Goal: Navigation & Orientation: Find specific page/section

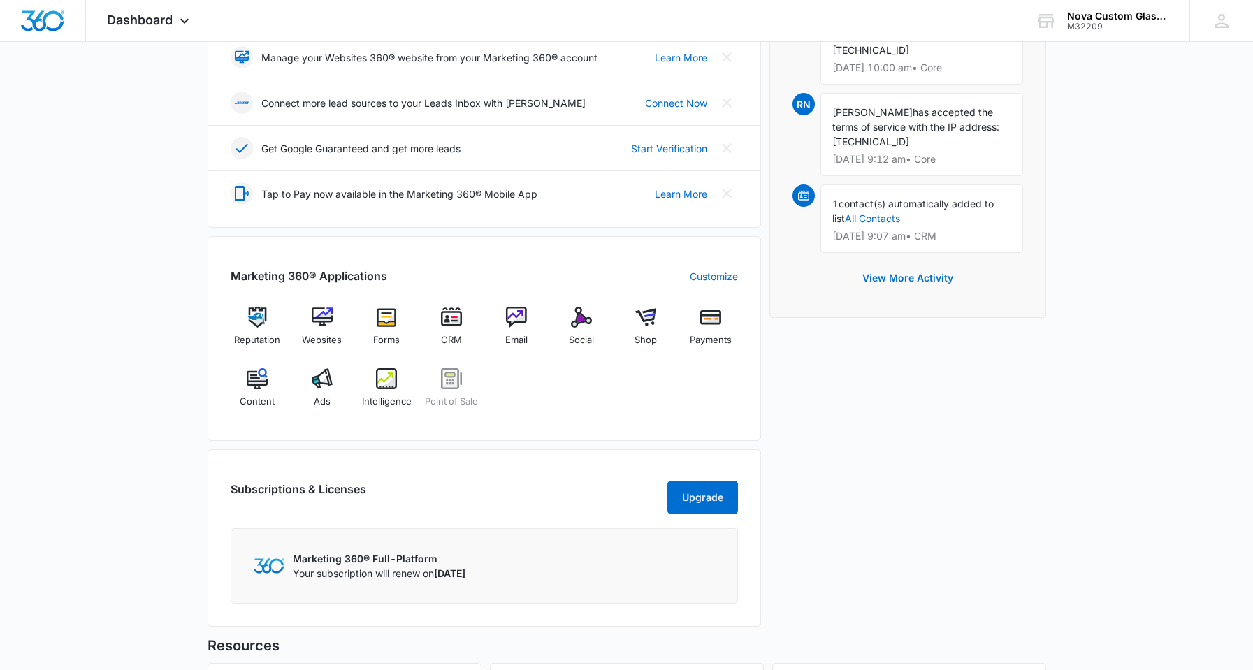
scroll to position [350, 0]
click at [586, 322] on img at bounding box center [581, 316] width 21 height 21
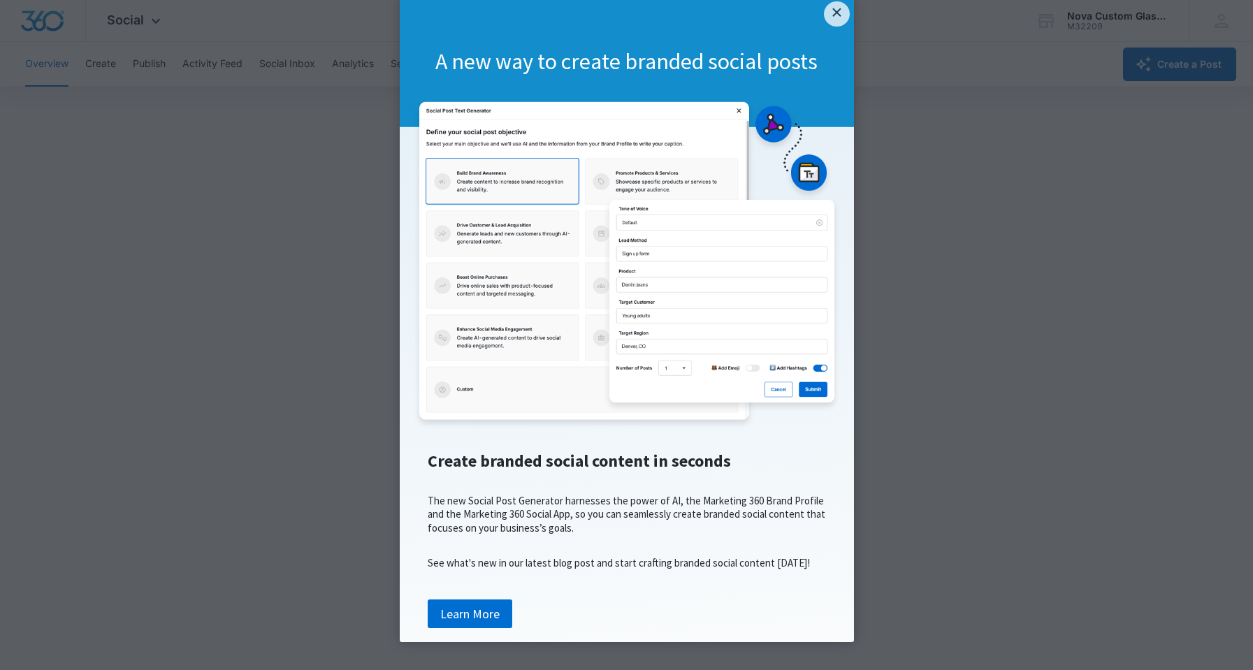
scroll to position [68, 0]
drag, startPoint x: 1205, startPoint y: 268, endPoint x: 1177, endPoint y: 256, distance: 30.0
click at [1194, 264] on appcues "× A new way to create branded social posts Create branded social content in sec…" at bounding box center [626, 335] width 1253 height 670
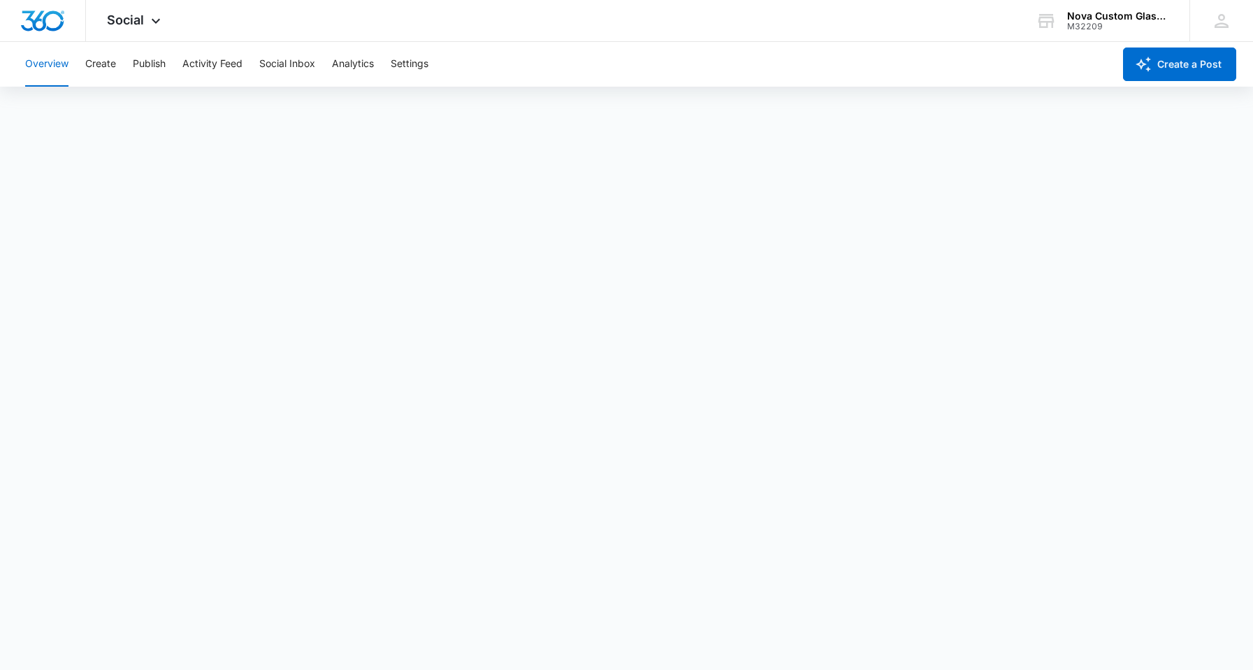
scroll to position [3, 0]
click at [41, 65] on button "Overview" at bounding box center [46, 64] width 43 height 45
click at [47, 21] on img "Dashboard" at bounding box center [42, 20] width 45 height 21
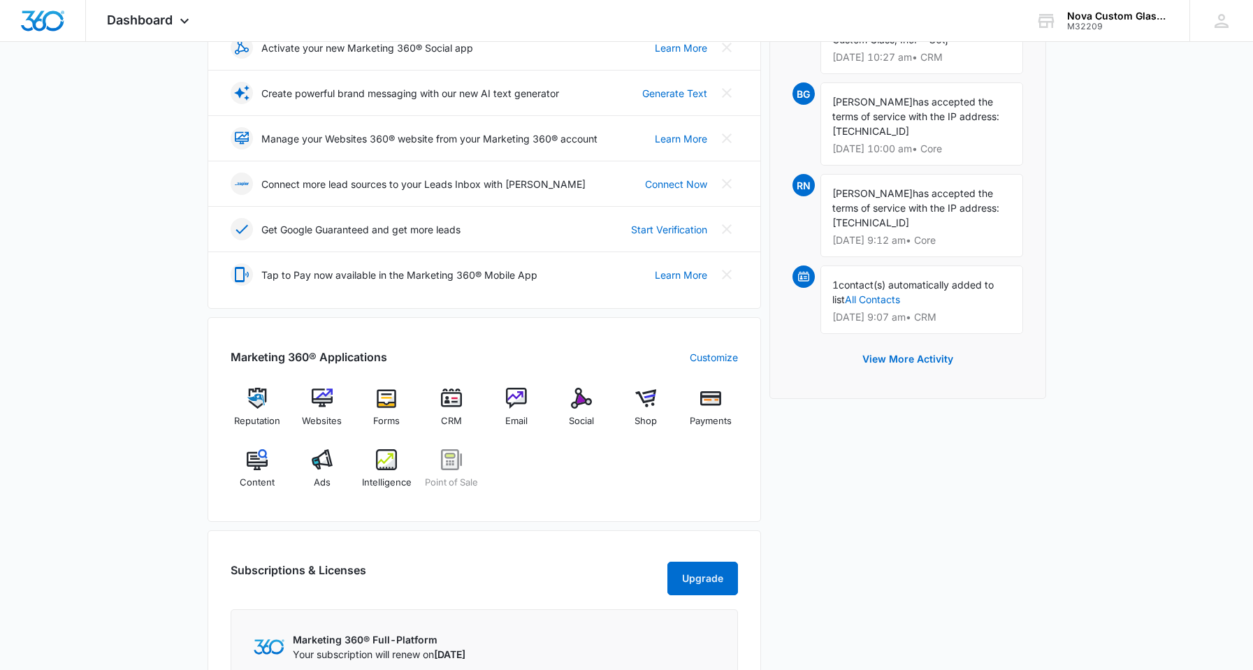
scroll to position [280, 0]
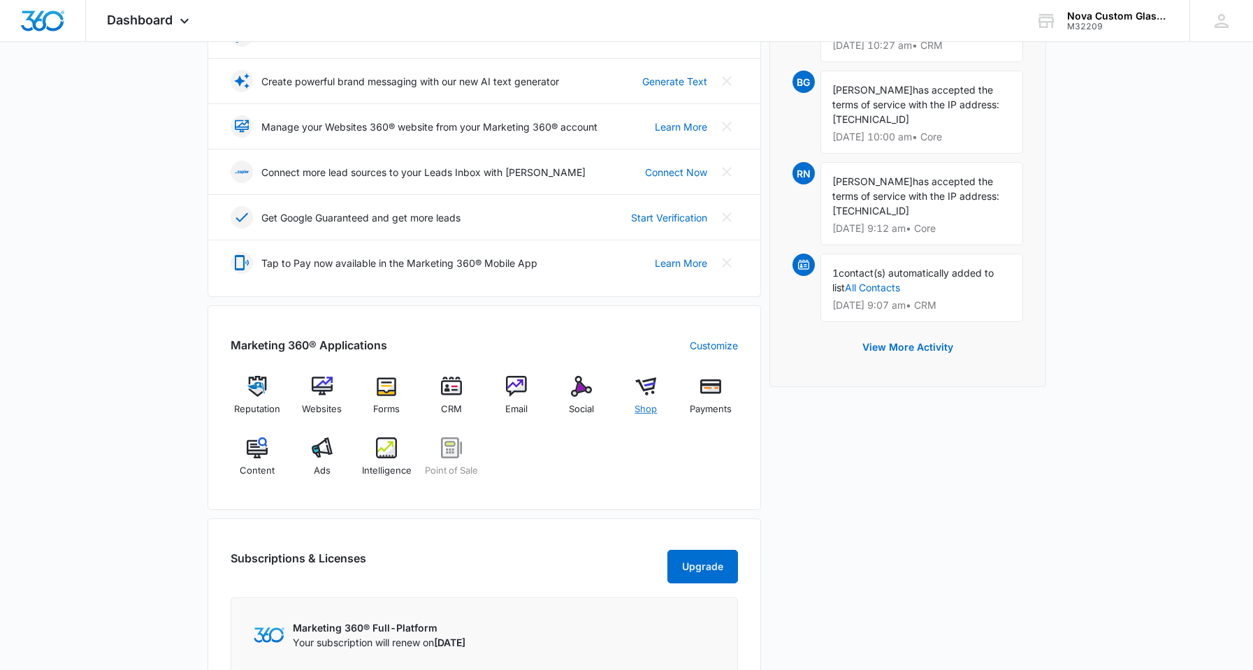
click at [645, 385] on img at bounding box center [645, 386] width 21 height 21
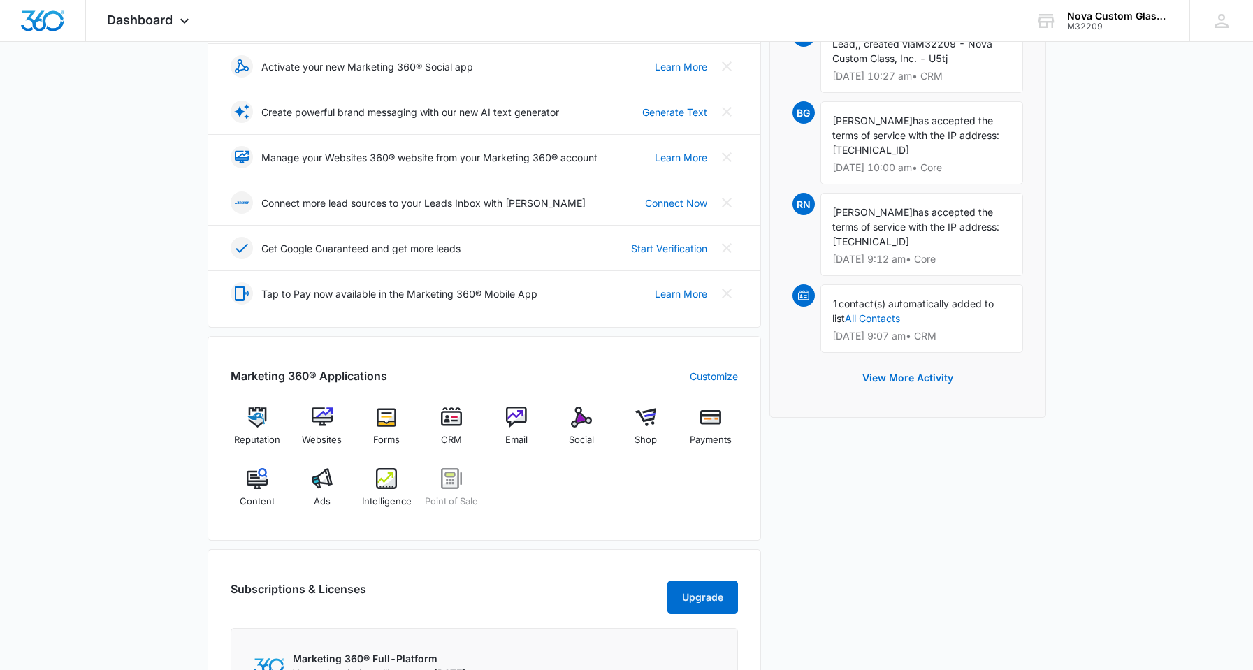
scroll to position [280, 0]
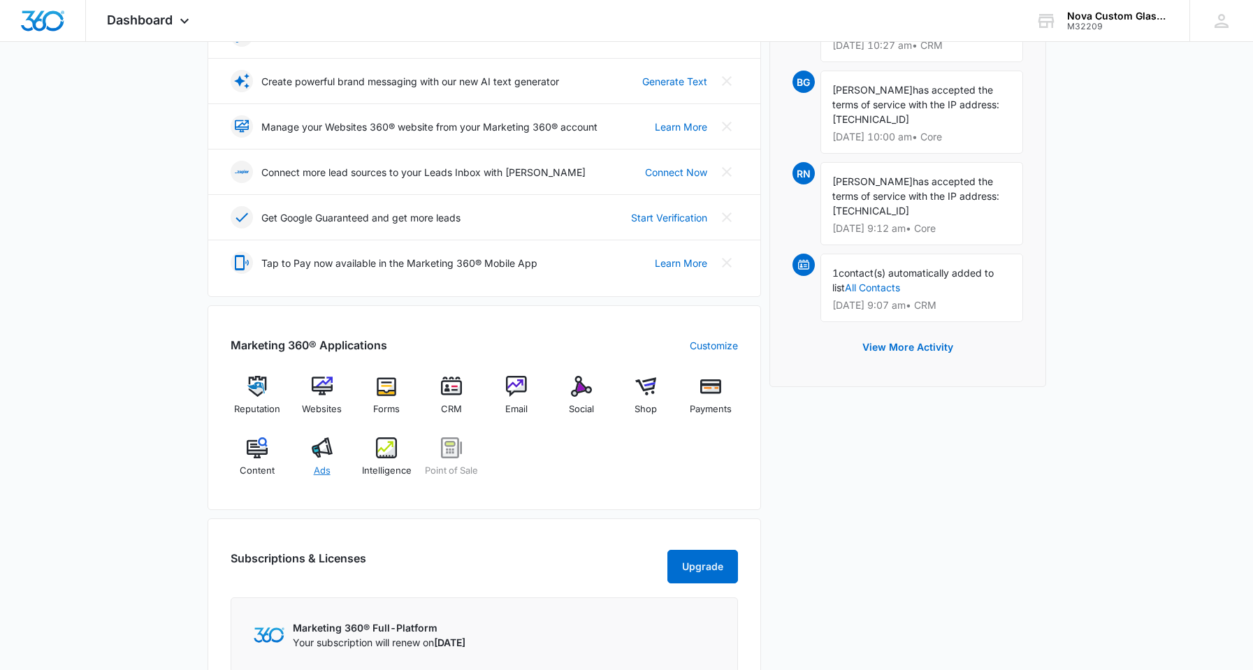
click at [326, 454] on img at bounding box center [322, 448] width 21 height 21
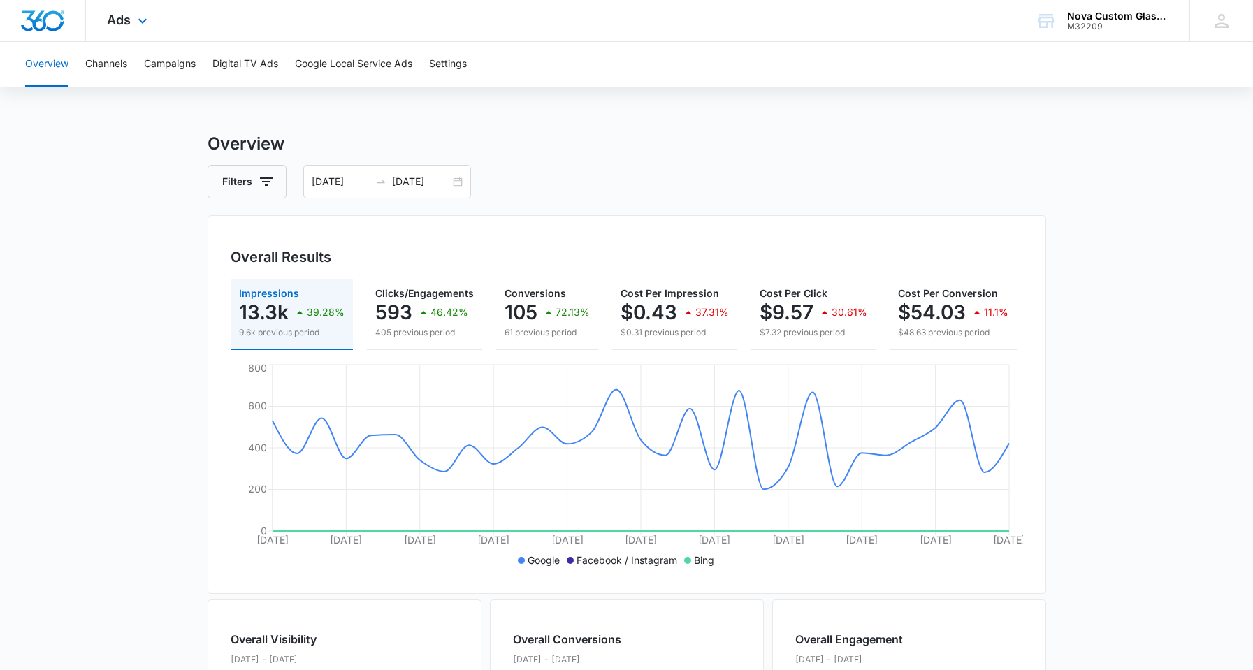
click at [45, 19] on img "Dashboard" at bounding box center [42, 20] width 45 height 21
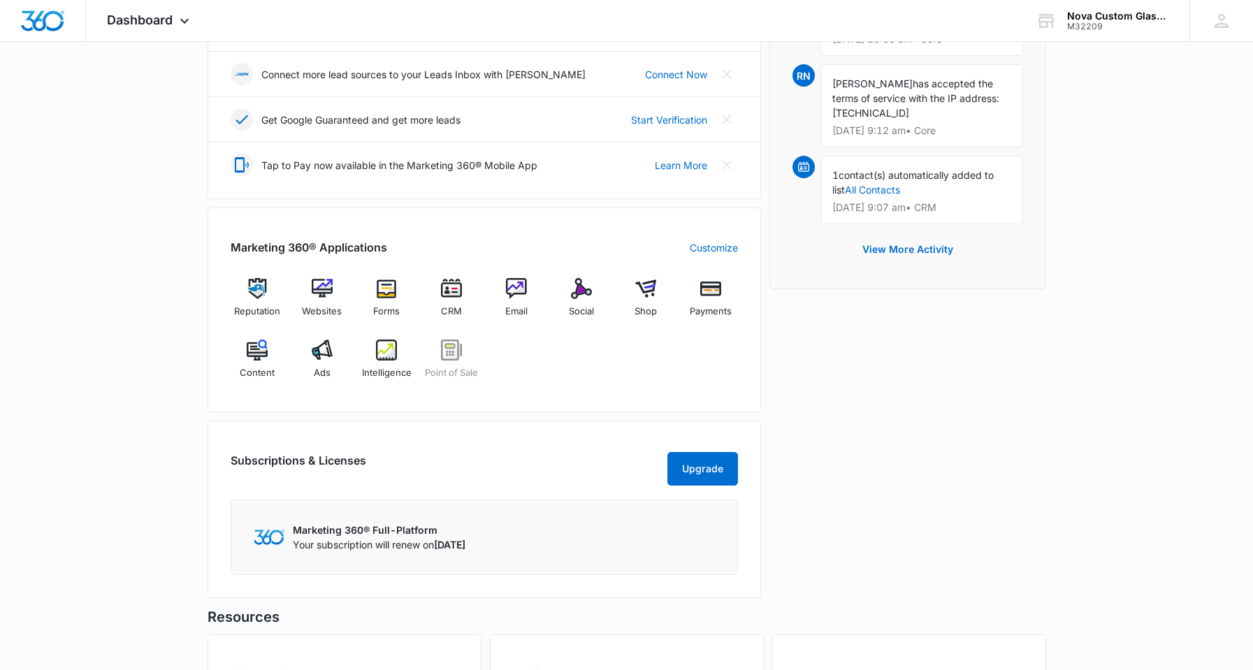
scroll to position [377, 0]
click at [326, 299] on img at bounding box center [322, 289] width 21 height 21
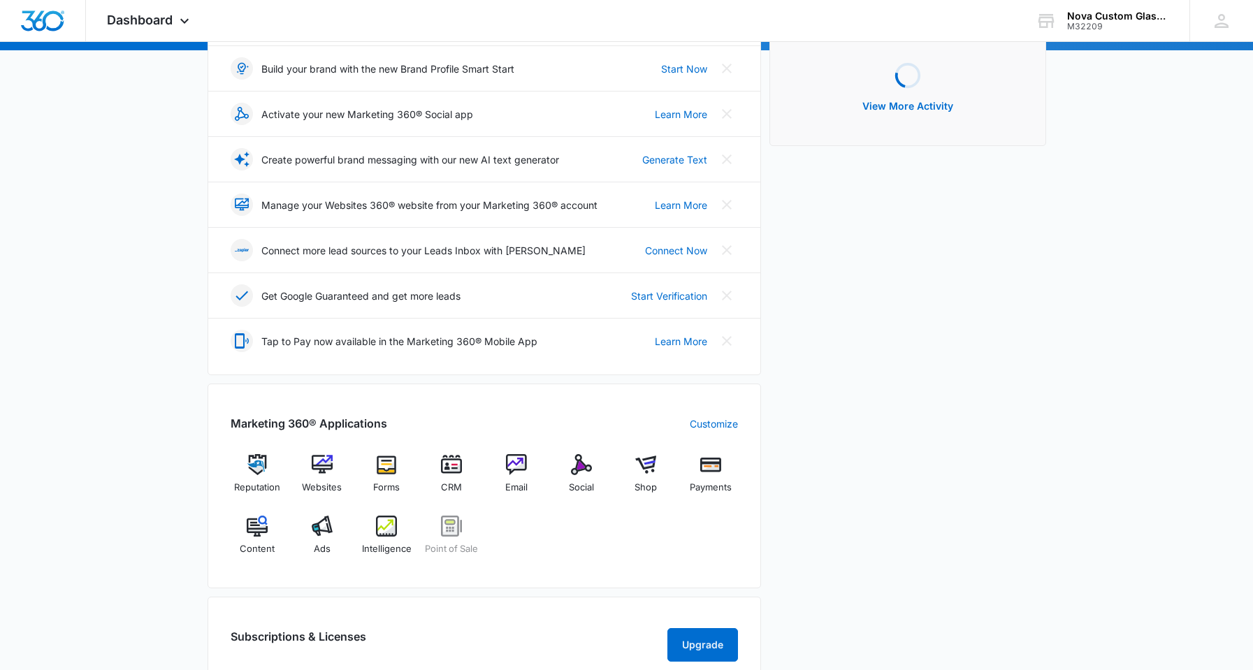
scroll to position [210, 0]
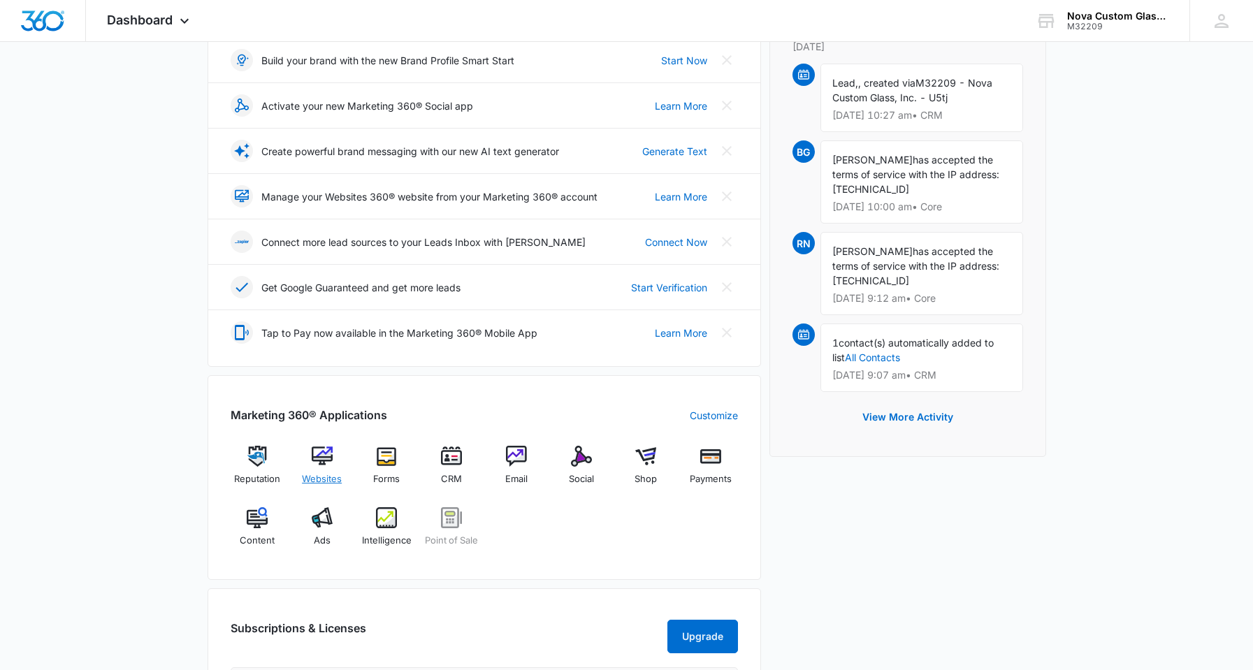
click at [310, 458] on div "Websites" at bounding box center [322, 471] width 54 height 50
